Goal: Information Seeking & Learning: Find specific fact

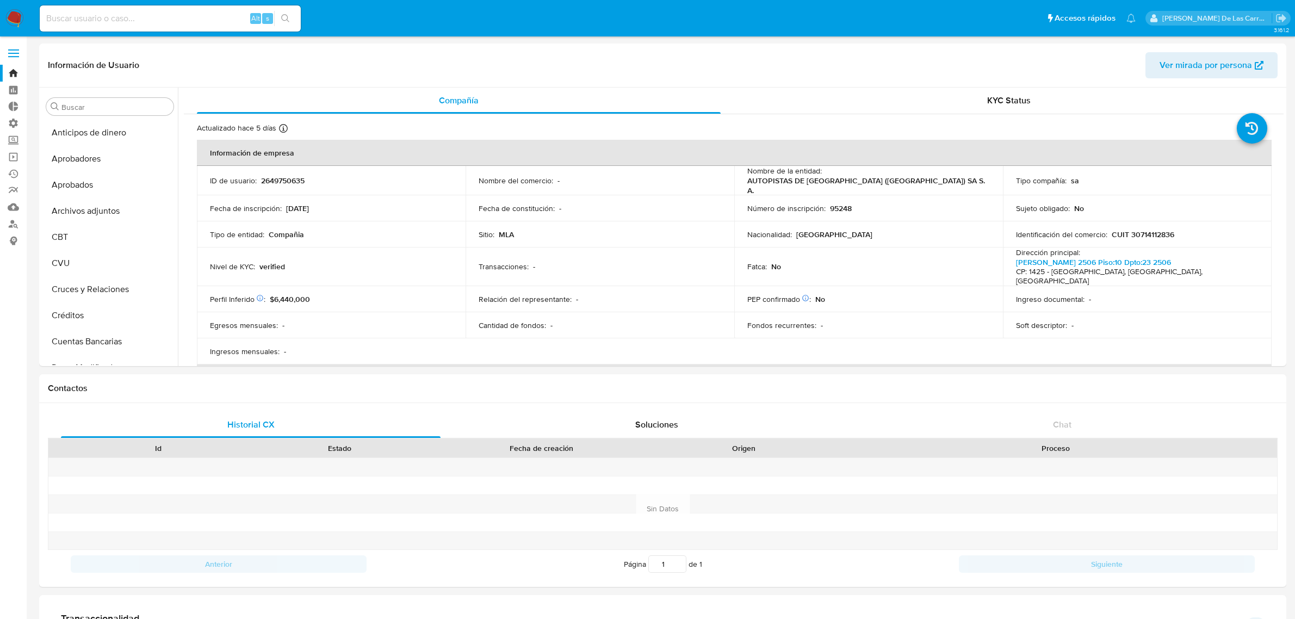
select select "10"
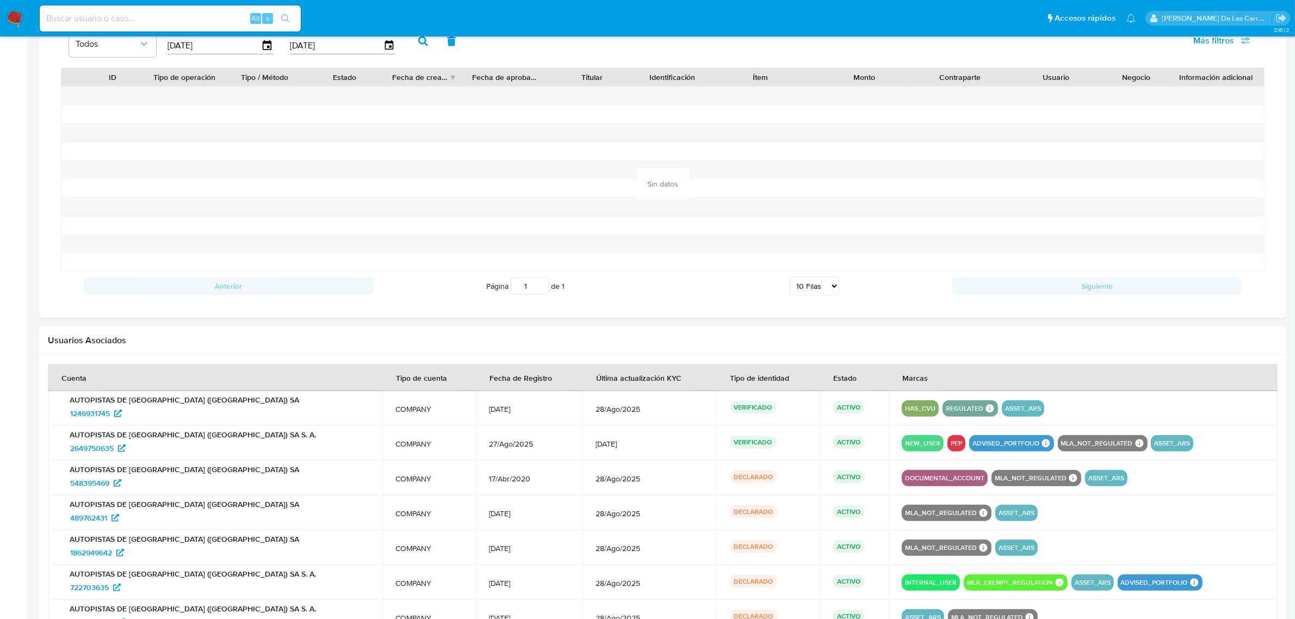
scroll to position [904, 0]
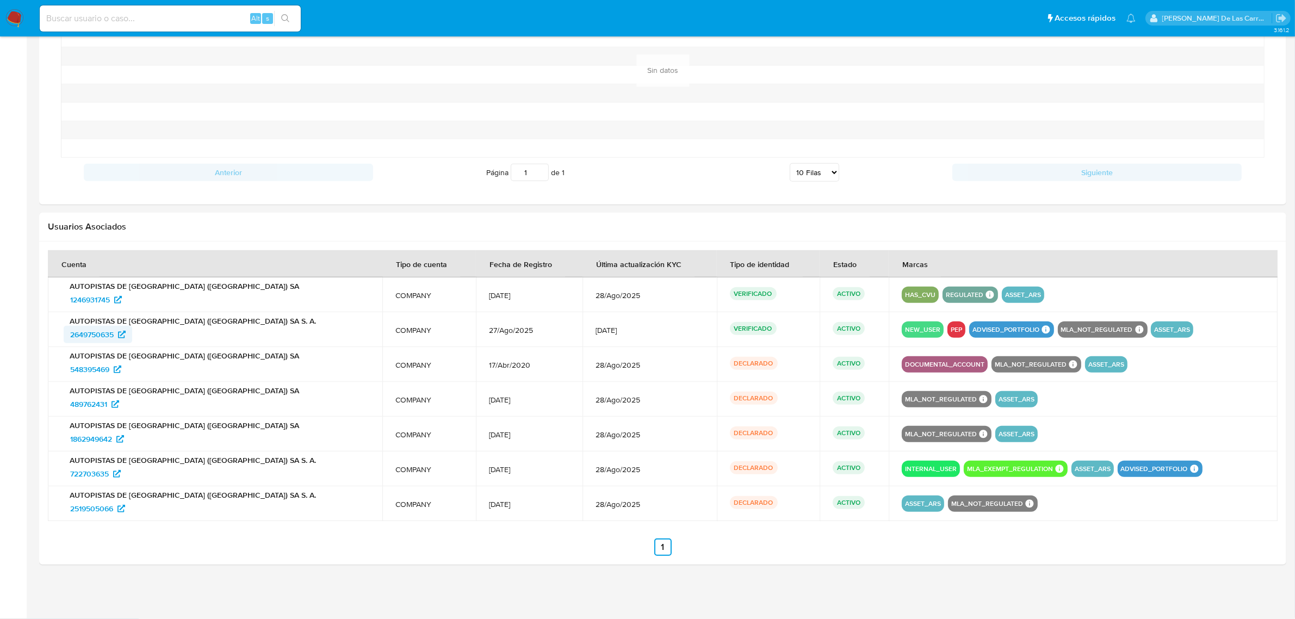
click at [96, 330] on span "2649750635" at bounding box center [92, 334] width 44 height 17
drag, startPoint x: 134, startPoint y: 336, endPoint x: 59, endPoint y: 335, distance: 75.6
click at [59, 335] on td "AUTOPISTAS DE BUENOS AIRES (AUBASA) SA S. A. 2649750635" at bounding box center [215, 329] width 334 height 35
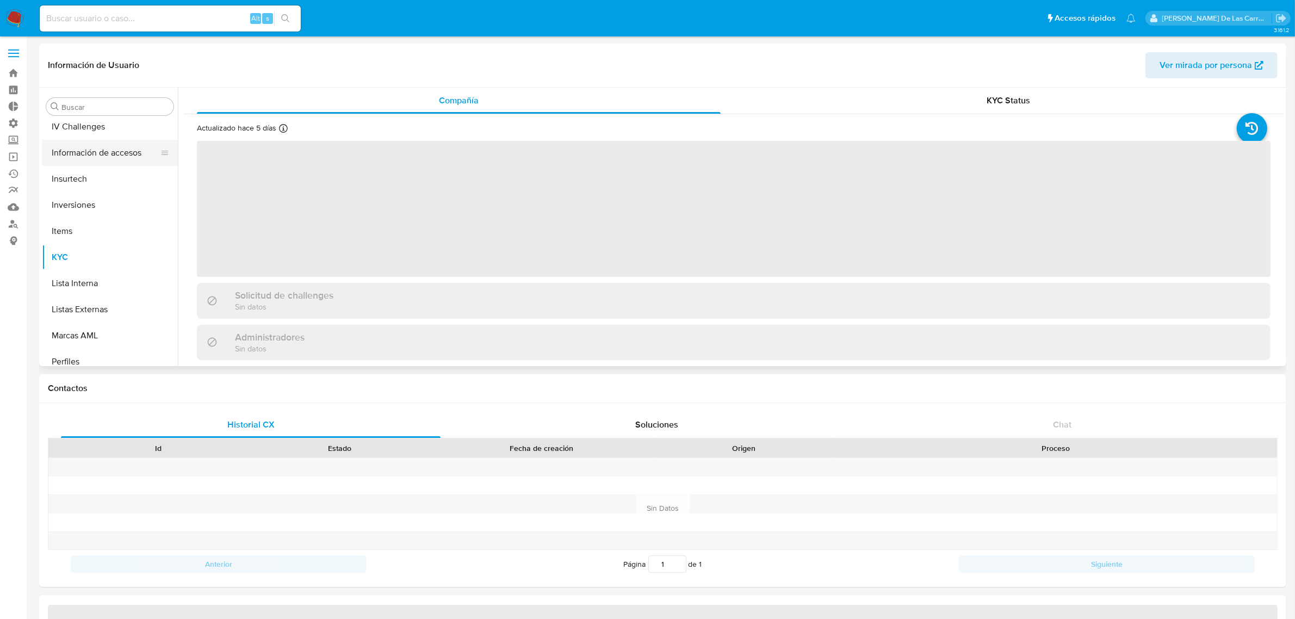
select select "10"
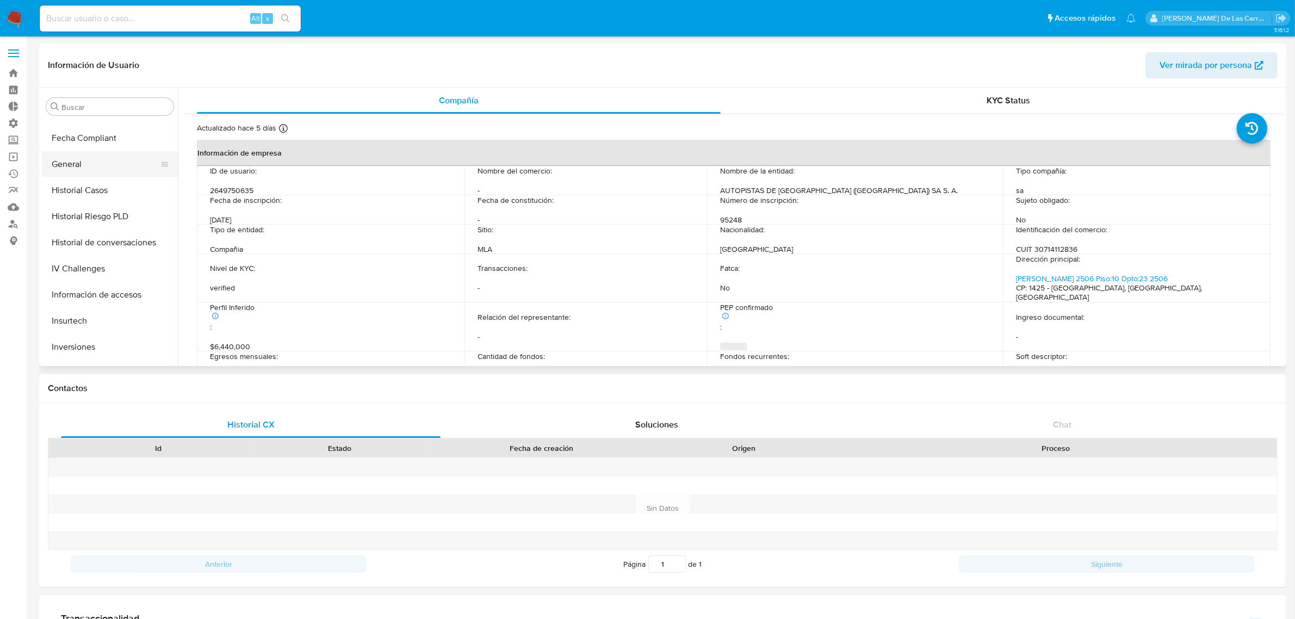
scroll to position [359, 0]
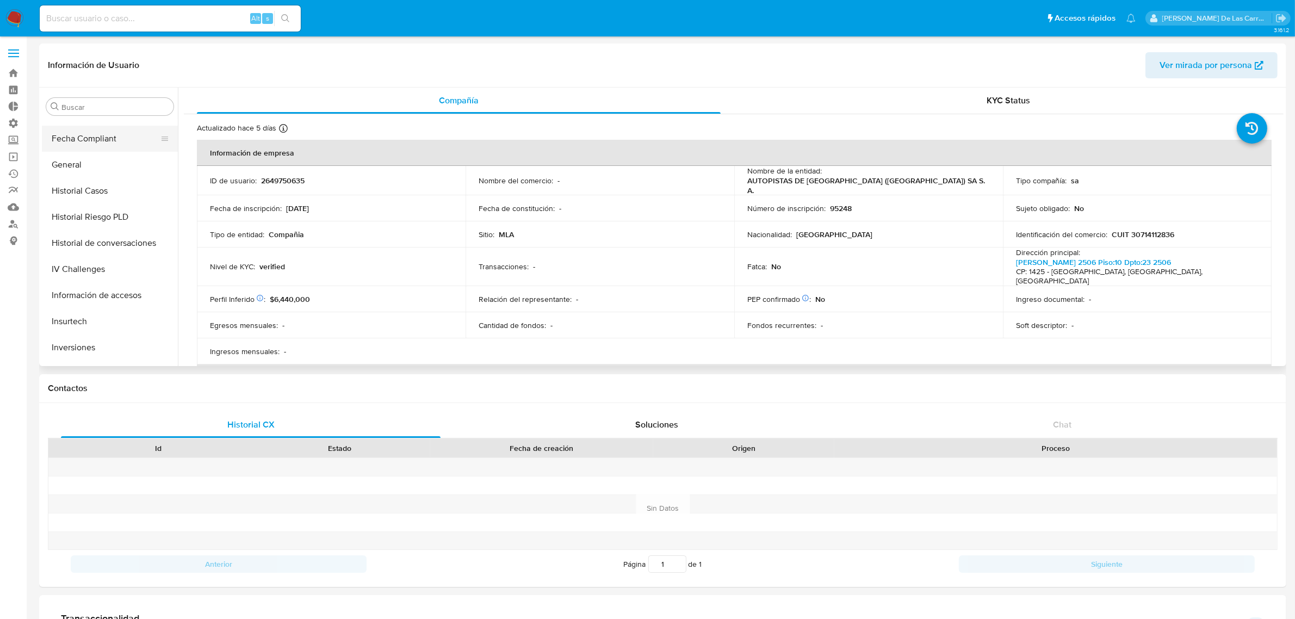
click at [104, 134] on button "Fecha Compliant" at bounding box center [105, 139] width 127 height 26
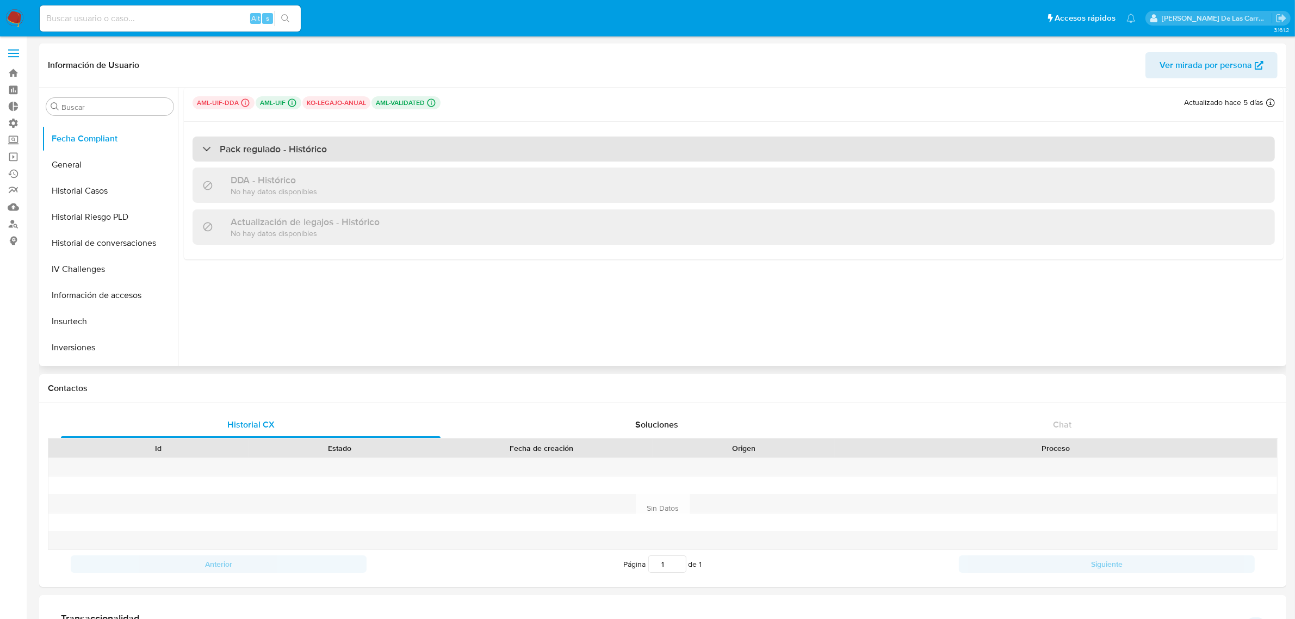
click at [266, 152] on h3 "Pack regulado - Histórico" at bounding box center [273, 149] width 107 height 12
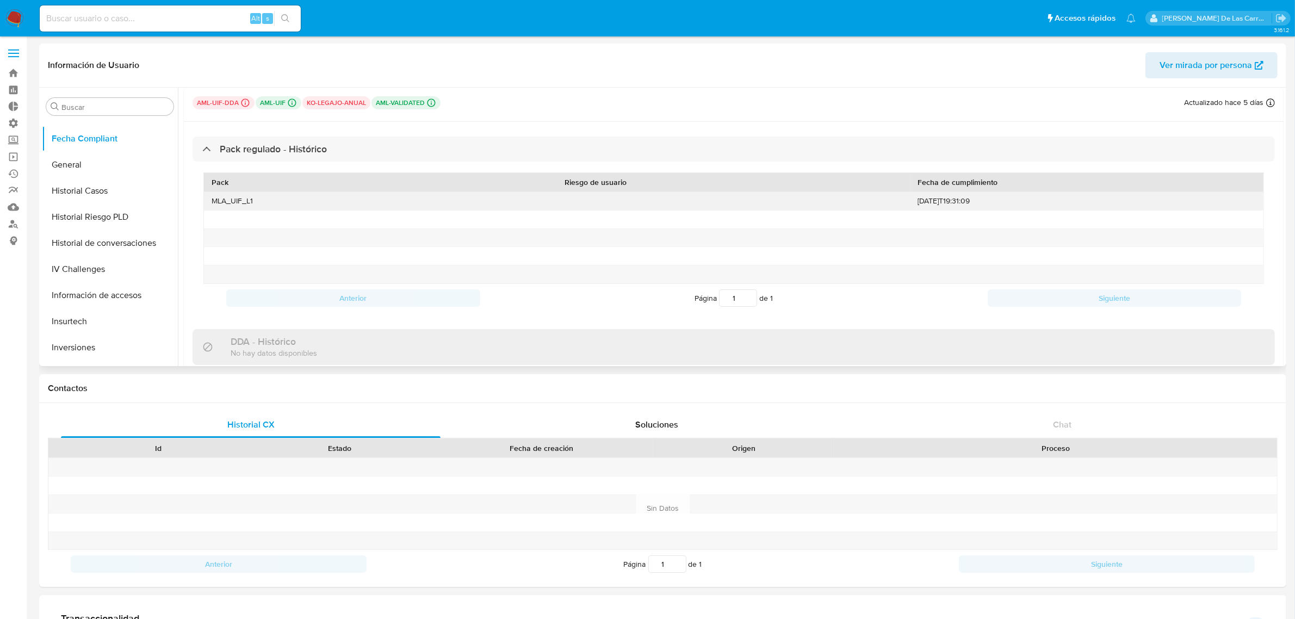
drag, startPoint x: 999, startPoint y: 203, endPoint x: 852, endPoint y: 191, distance: 147.8
click at [852, 192] on div "MLA_UIF_L1 [DATE]T19:31:09" at bounding box center [733, 201] width 1059 height 18
click at [98, 250] on button "Documentación" at bounding box center [105, 248] width 127 height 26
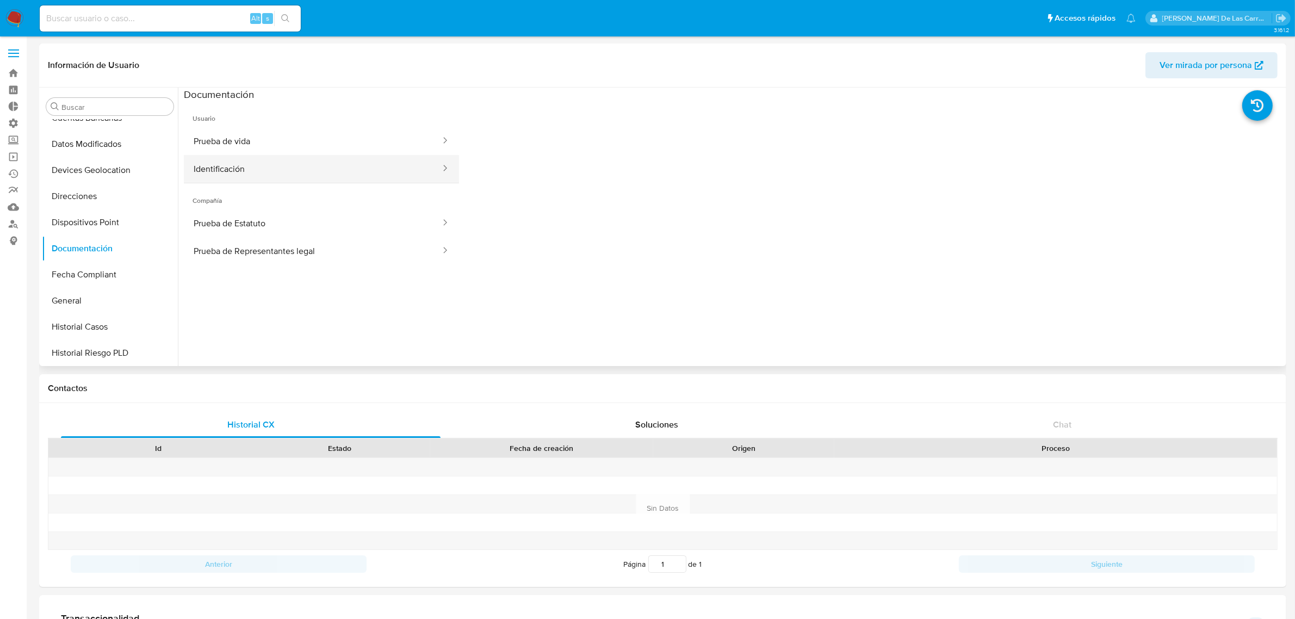
click at [235, 170] on button "Identificación" at bounding box center [313, 169] width 258 height 28
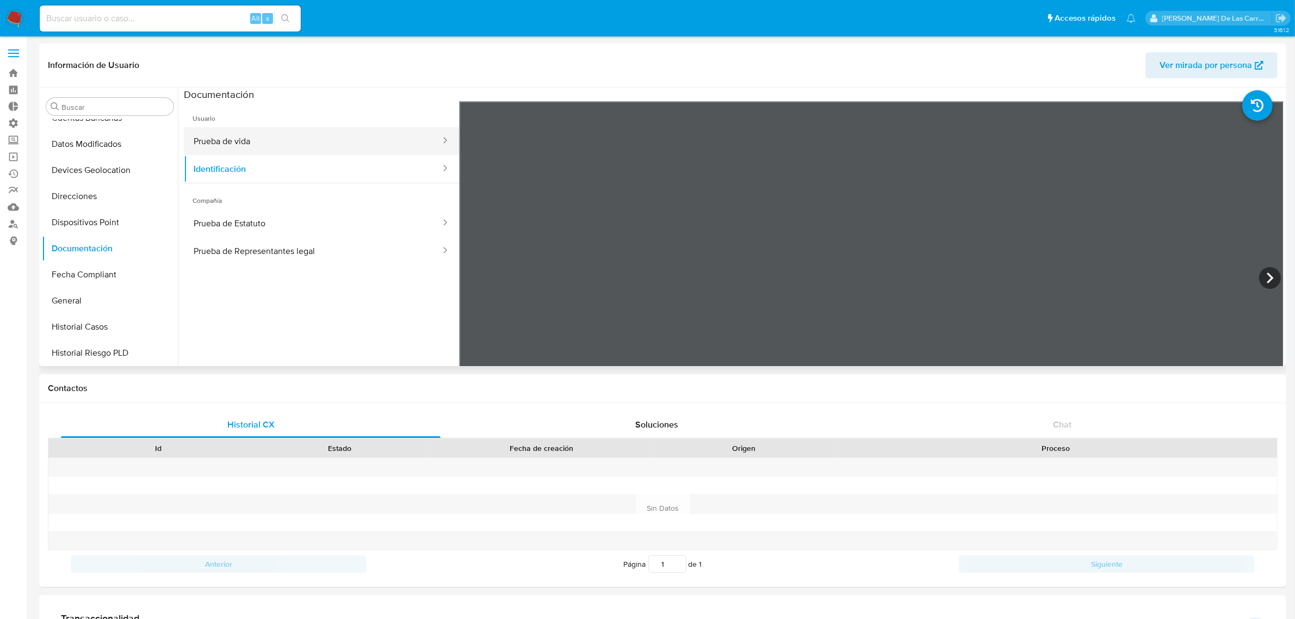
click at [307, 140] on button "Prueba de vida" at bounding box center [313, 141] width 258 height 28
click at [290, 218] on button "Prueba de Estatuto" at bounding box center [313, 223] width 258 height 28
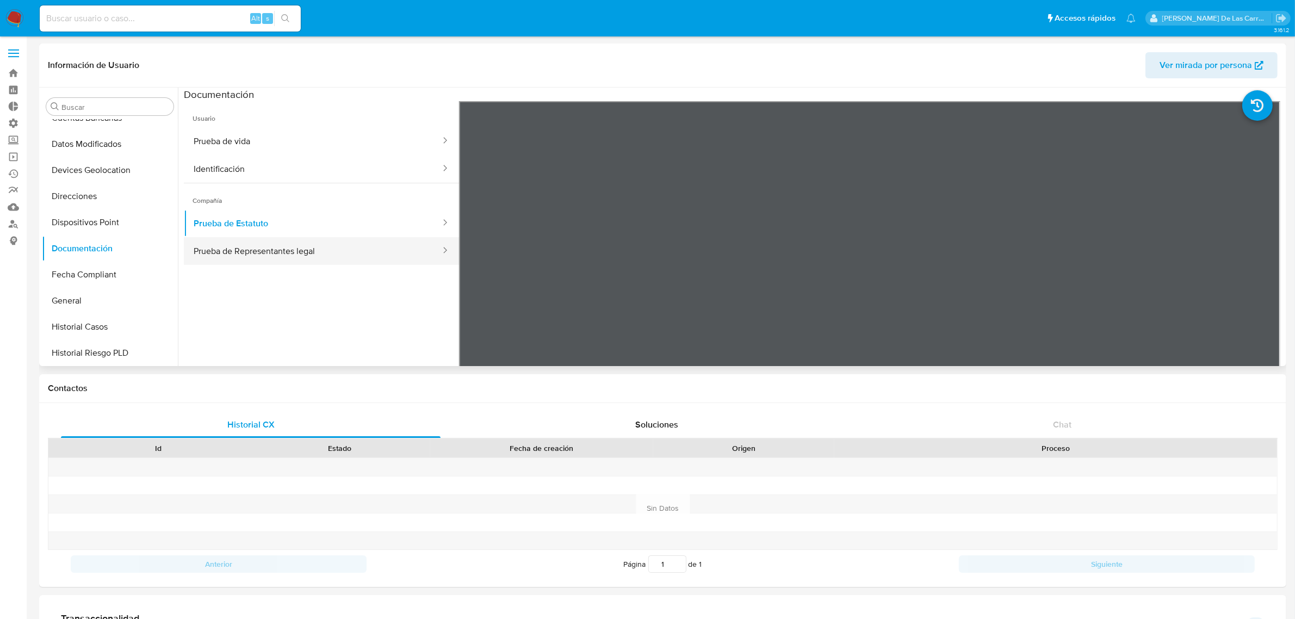
click at [276, 249] on button "Prueba de Representantes legal" at bounding box center [313, 251] width 258 height 28
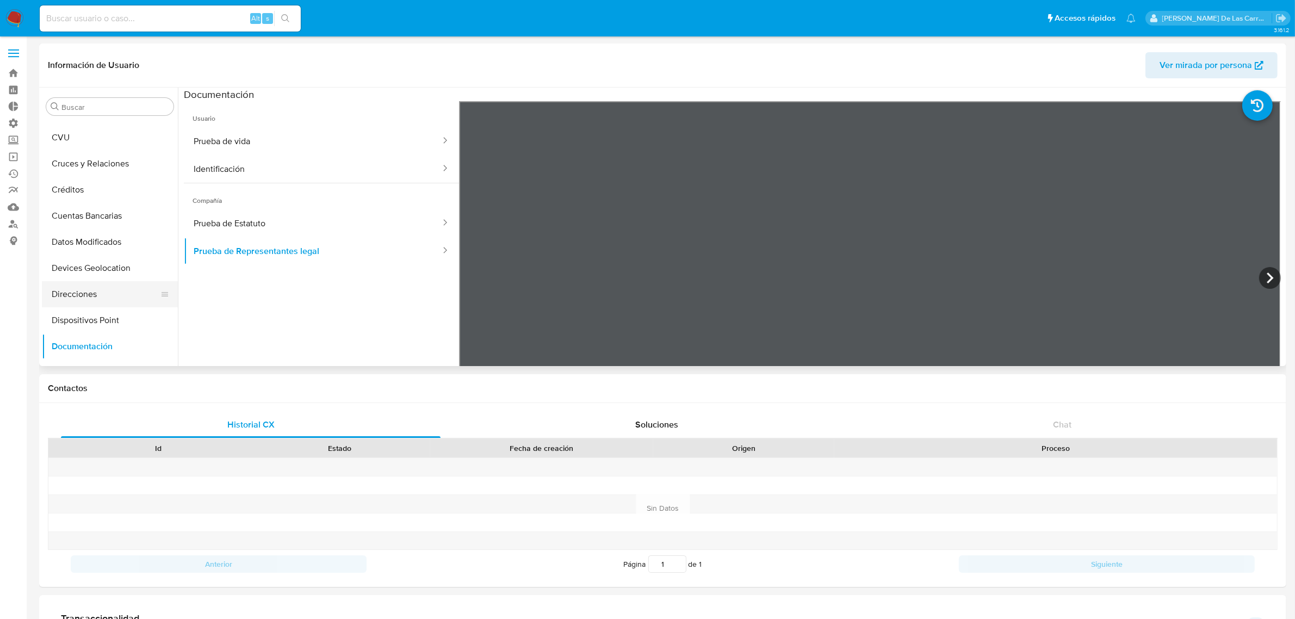
scroll to position [136, 0]
click at [64, 136] on button "CVU" at bounding box center [105, 127] width 127 height 26
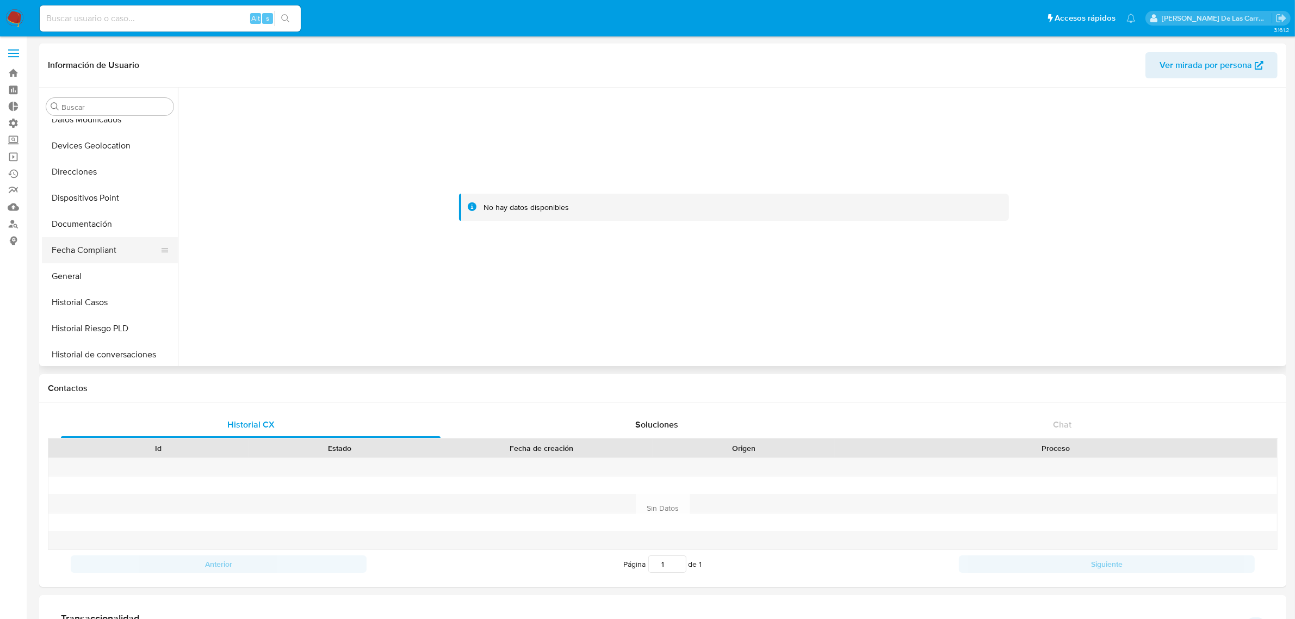
scroll to position [272, 0]
click at [52, 245] on button "General" at bounding box center [105, 252] width 127 height 26
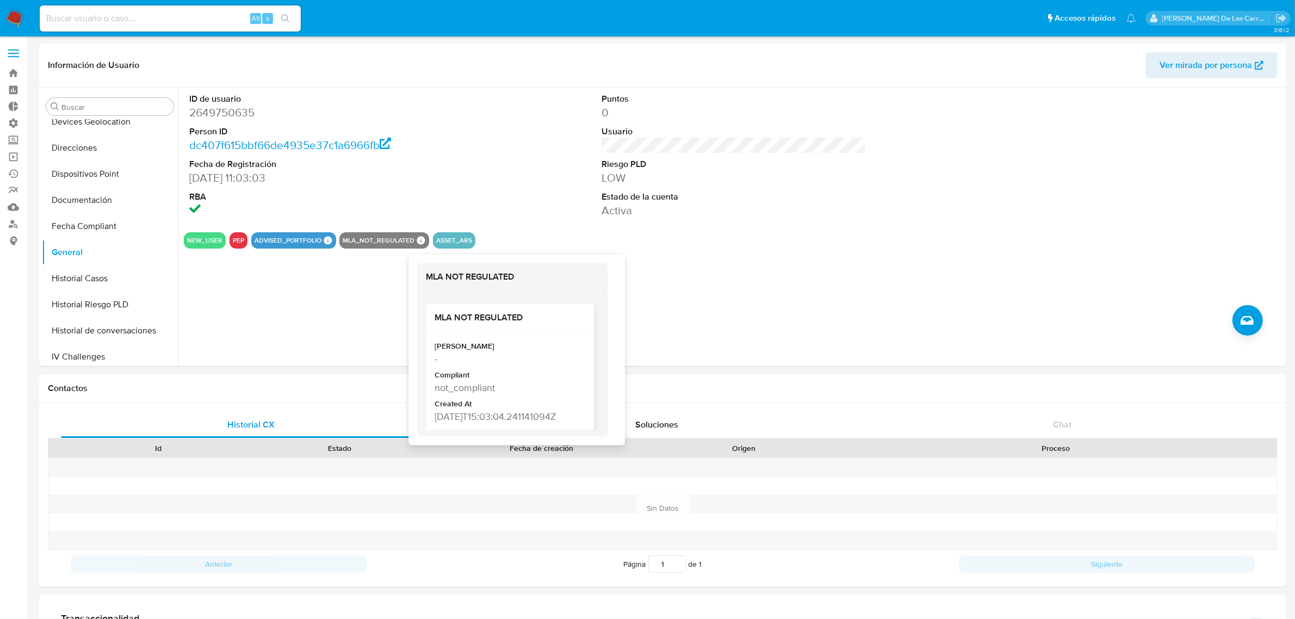
scroll to position [23, 0]
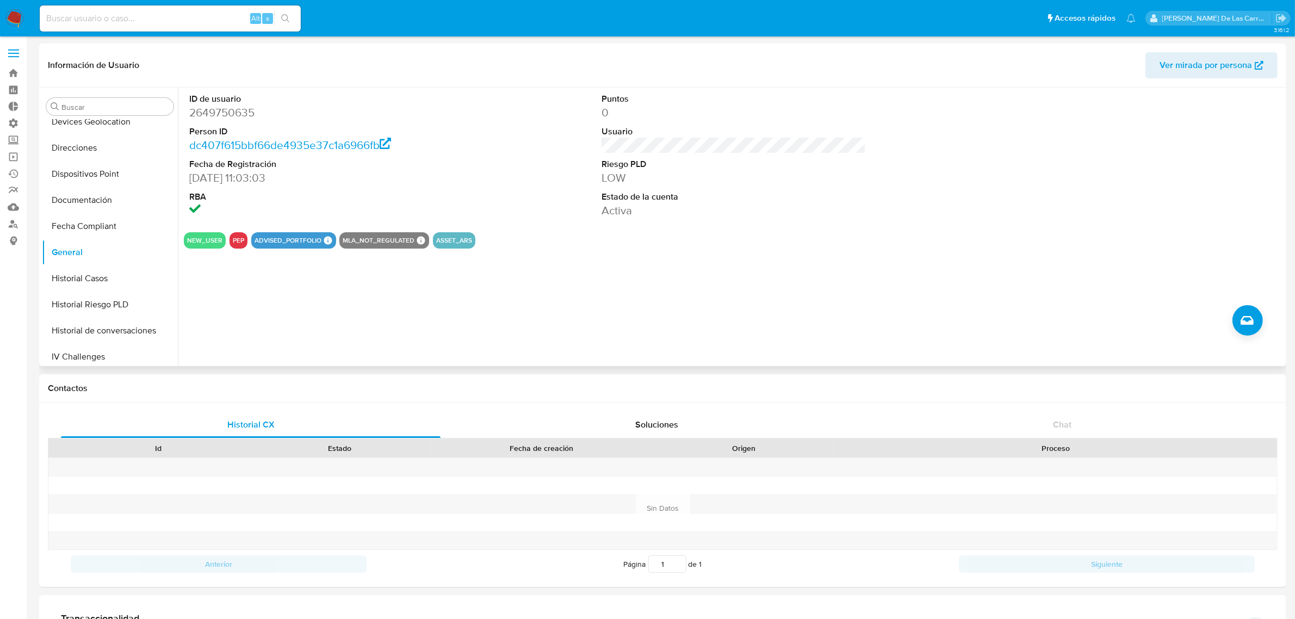
click at [853, 245] on div "NEW_USER PEP ADVISED_PORTFOLIO ADVISED PORTFOLIO ADVISED PORTFOLIO Advisor Emai…" at bounding box center [733, 240] width 1099 height 16
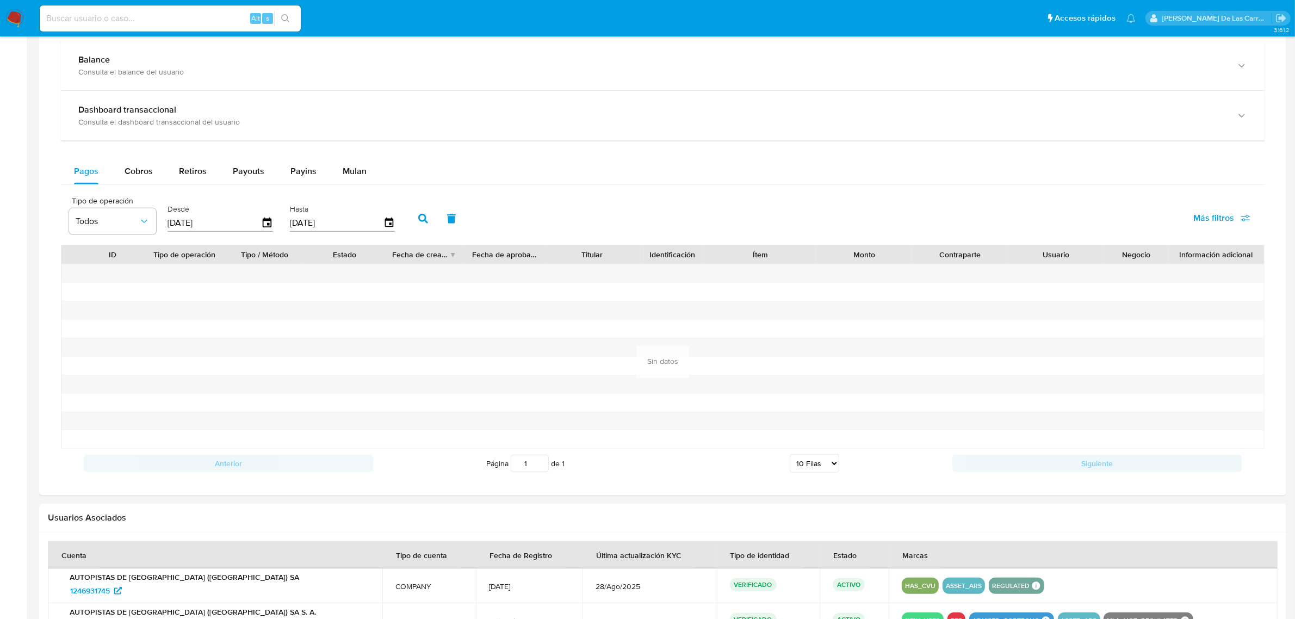
scroll to position [904, 0]
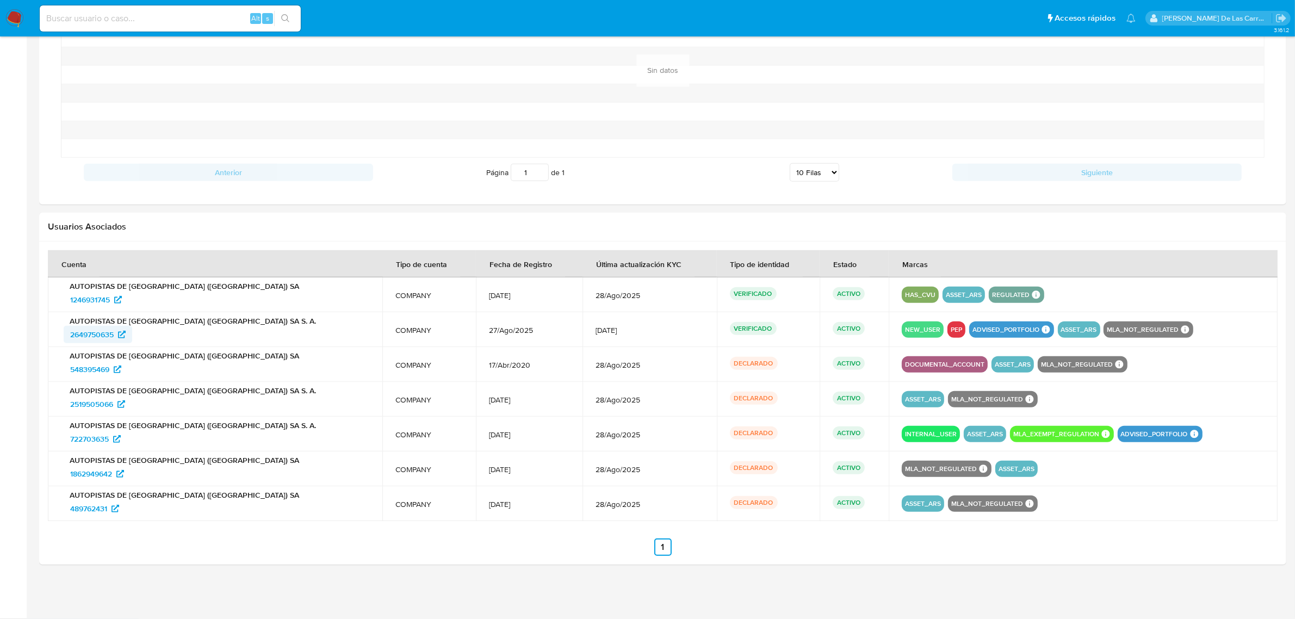
click at [102, 335] on span "2649750635" at bounding box center [92, 334] width 44 height 17
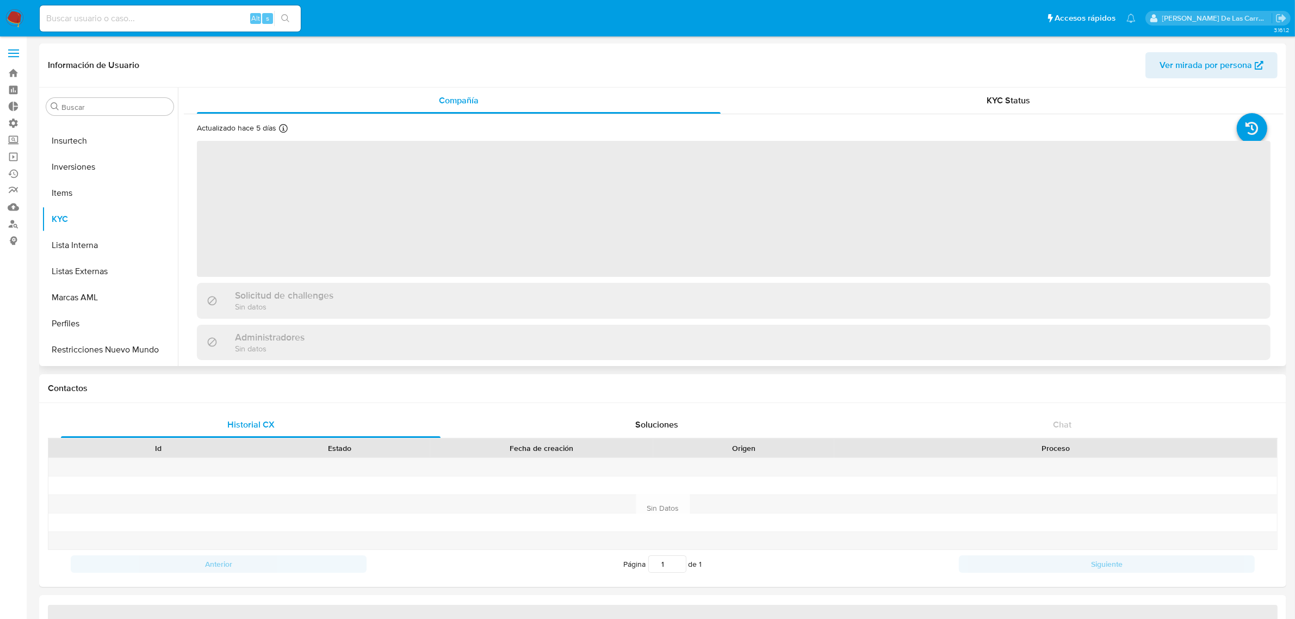
scroll to position [563, 0]
select select "10"
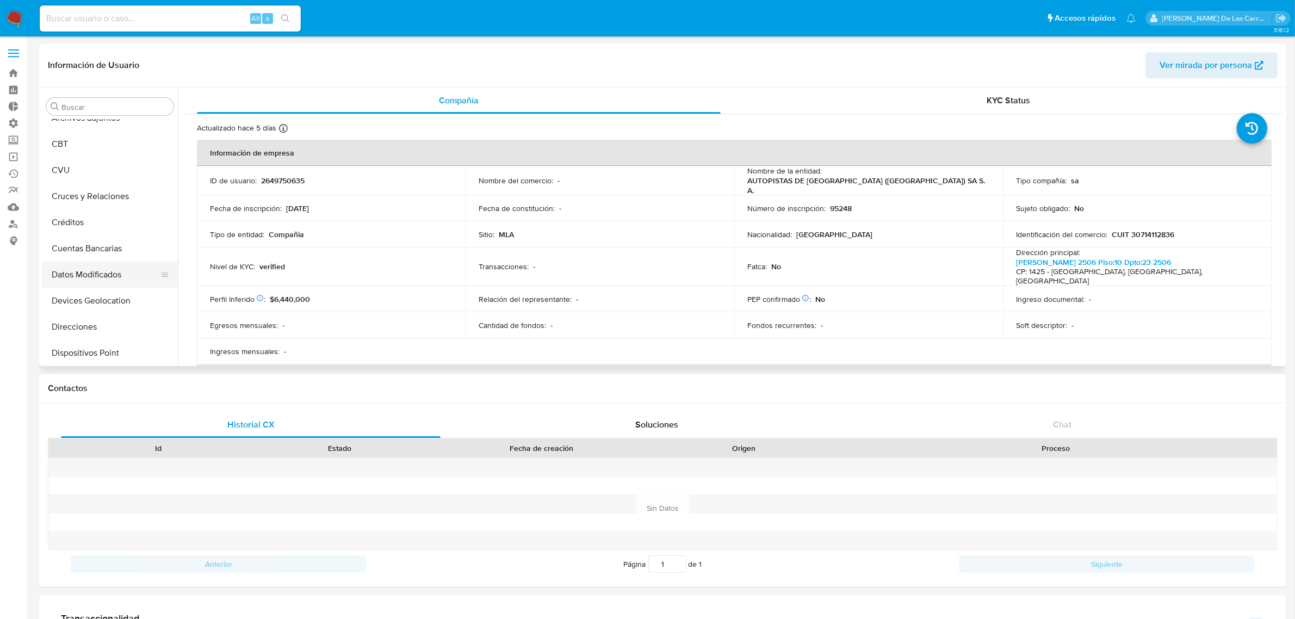
scroll to position [20, 0]
click at [71, 239] on button "CVU" at bounding box center [105, 244] width 127 height 26
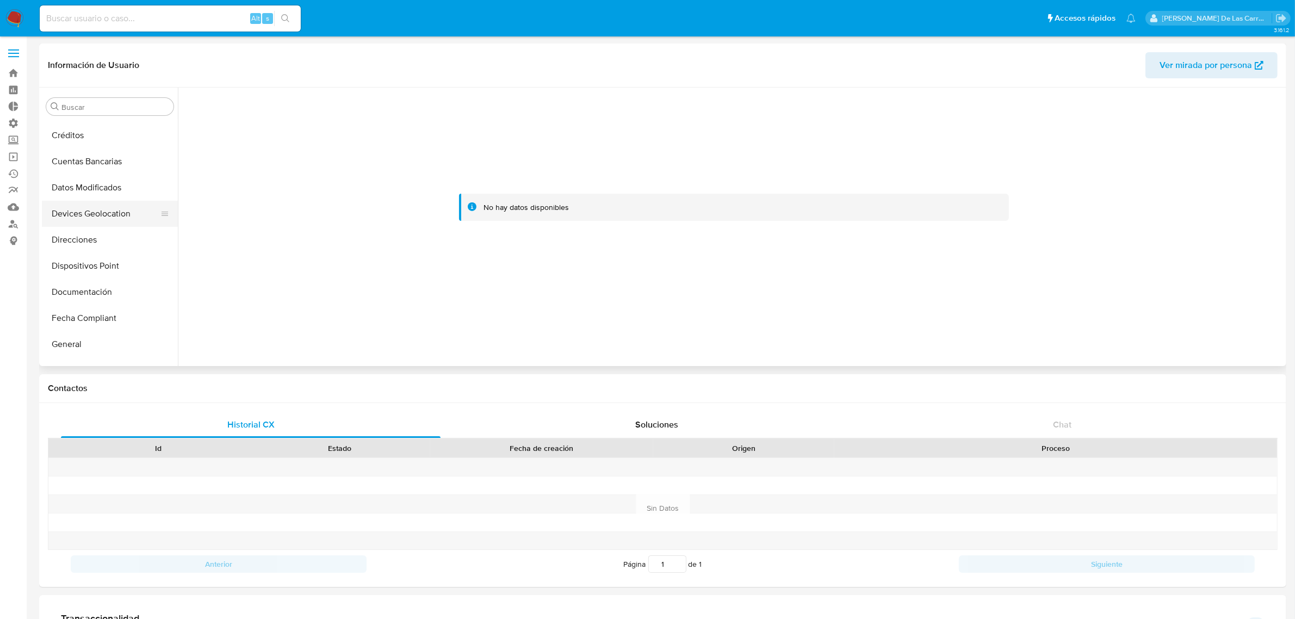
scroll to position [204, 0]
click at [96, 283] on button "Fecha Compliant" at bounding box center [105, 294] width 127 height 26
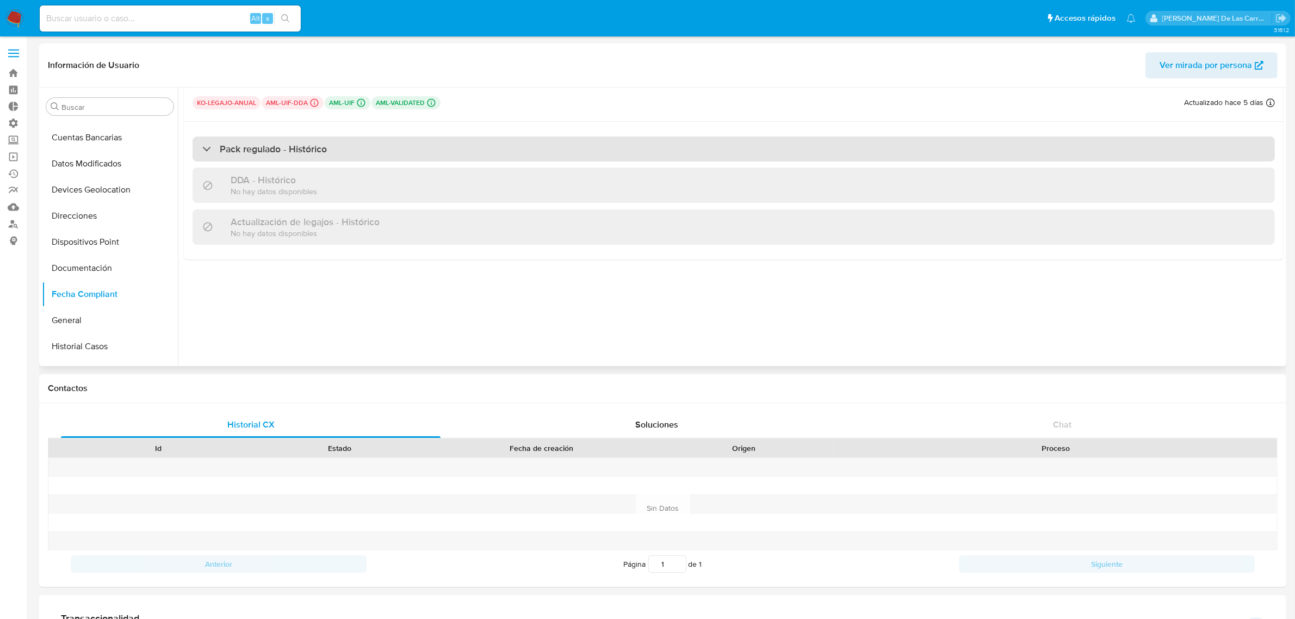
click at [256, 151] on h3 "Pack regulado - Histórico" at bounding box center [273, 149] width 107 height 12
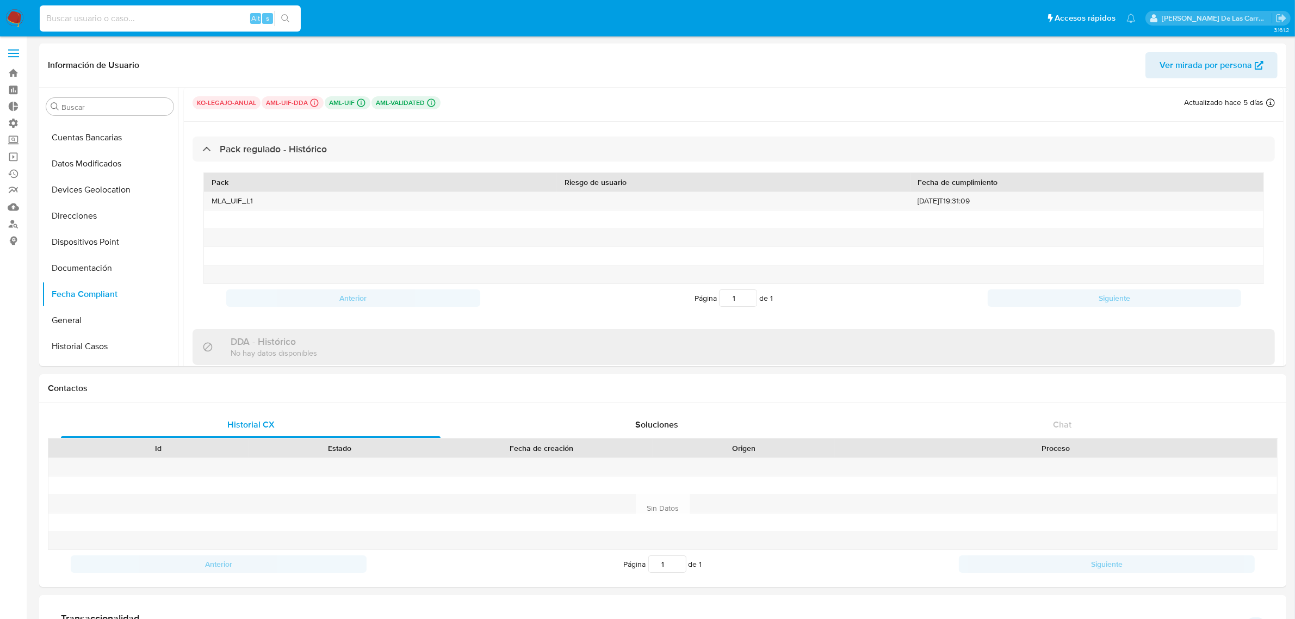
click at [166, 20] on input at bounding box center [170, 18] width 261 height 14
paste input "2649750635"
type input "2649750635"
